Goal: Task Accomplishment & Management: Use online tool/utility

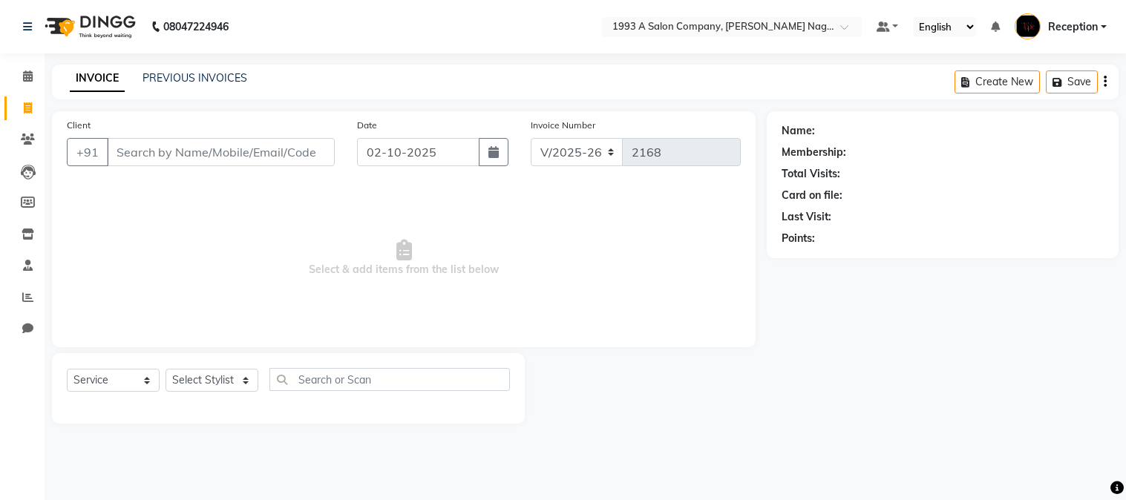
select select "144"
select select "service"
click at [206, 142] on input "Client" at bounding box center [221, 152] width 228 height 28
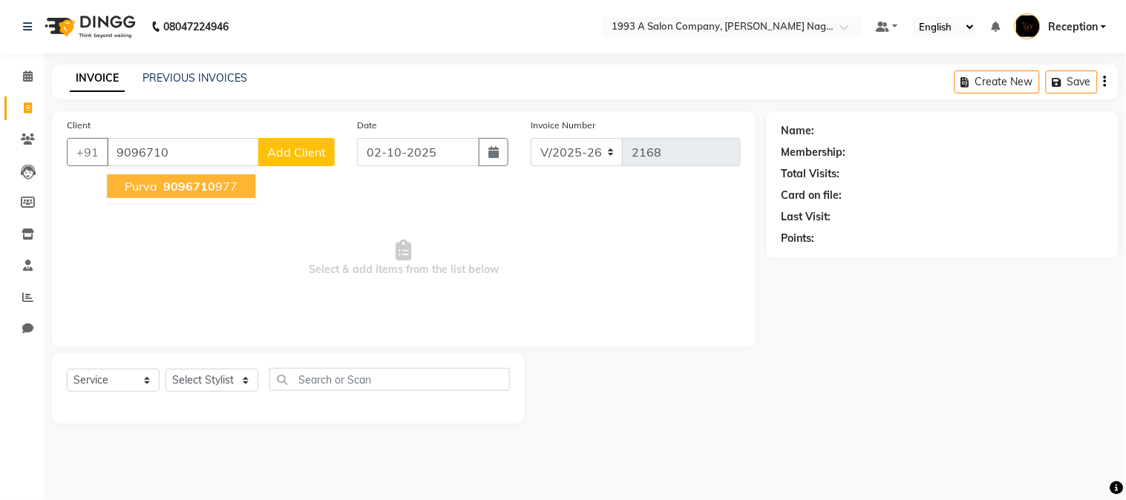
click at [179, 180] on span "9096710" at bounding box center [189, 186] width 52 height 15
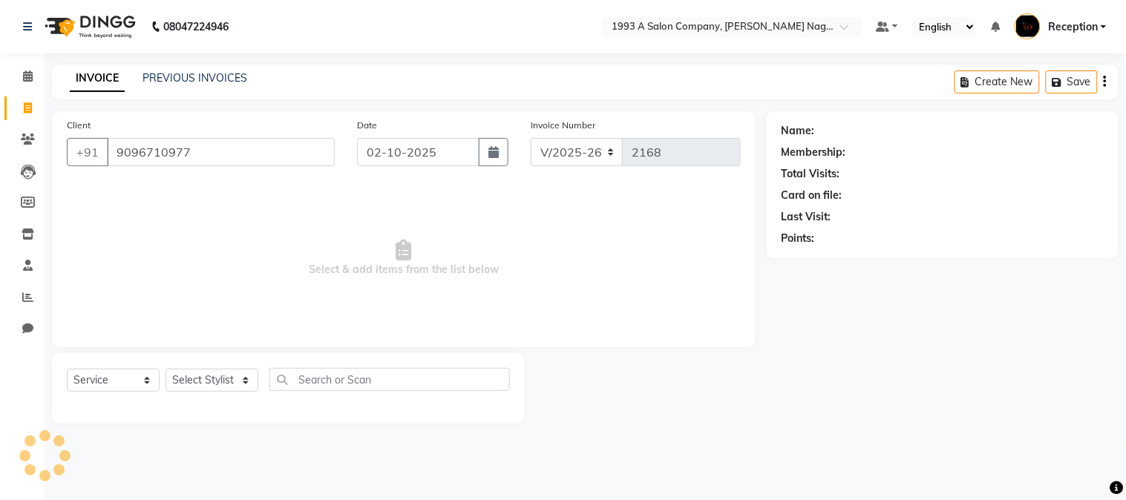
type input "9096710977"
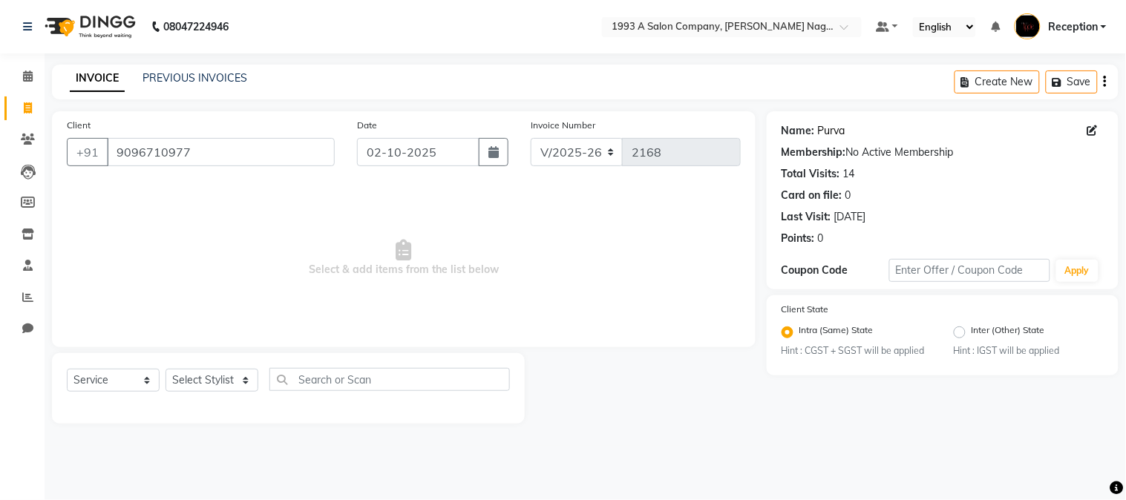
click at [830, 136] on link "Purva" at bounding box center [831, 131] width 27 height 16
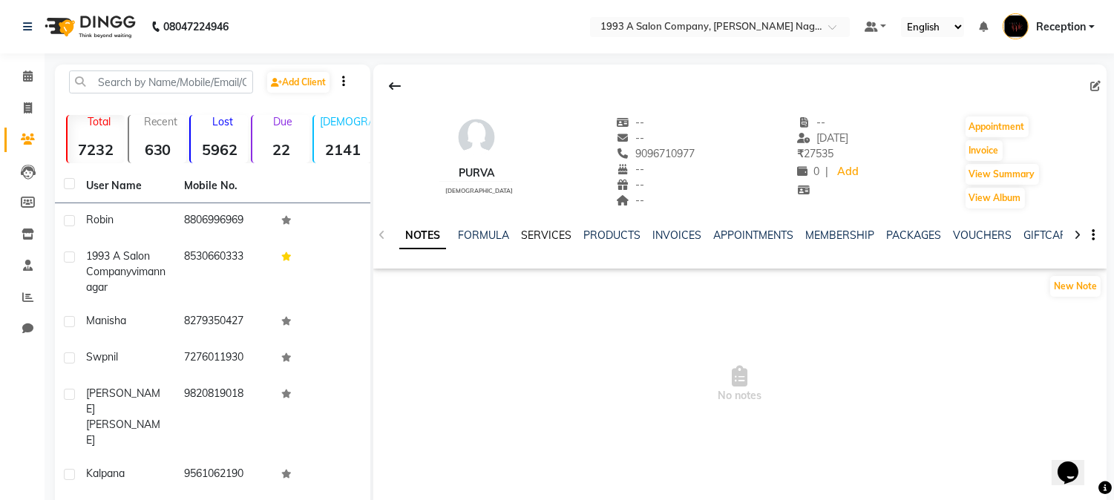
click at [554, 238] on link "SERVICES" at bounding box center [546, 235] width 50 height 13
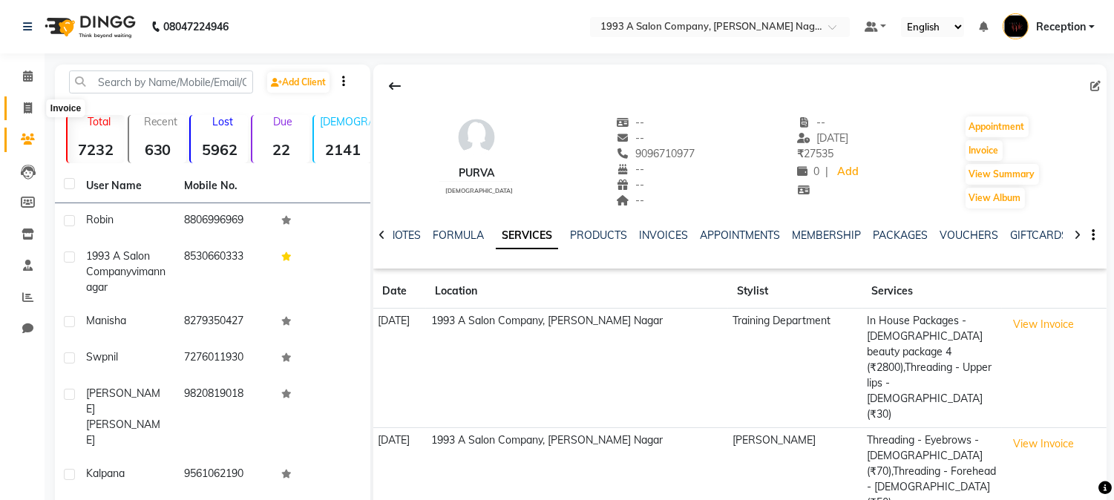
click at [27, 108] on icon at bounding box center [28, 107] width 8 height 11
select select "service"
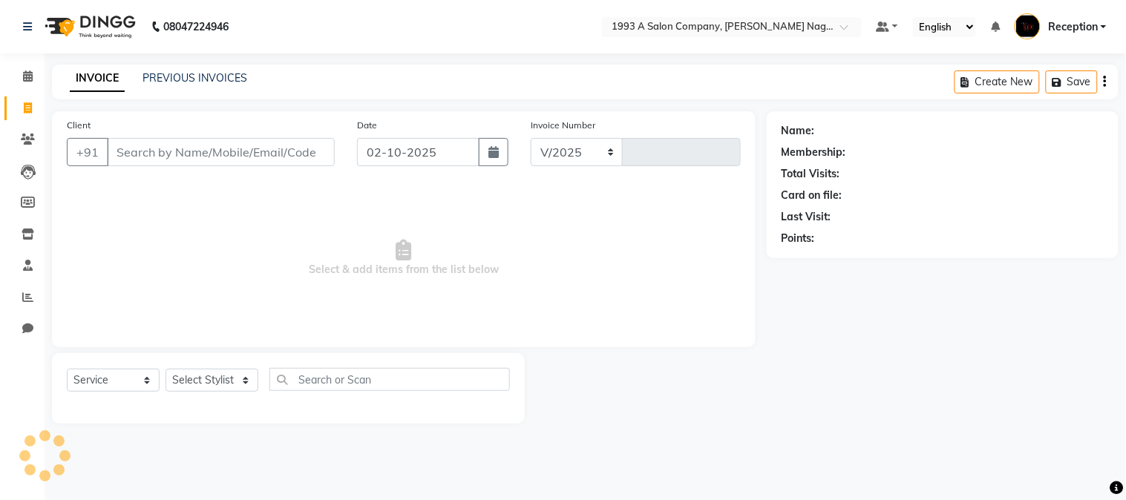
select select "144"
type input "2168"
